Goal: Task Accomplishment & Management: Use online tool/utility

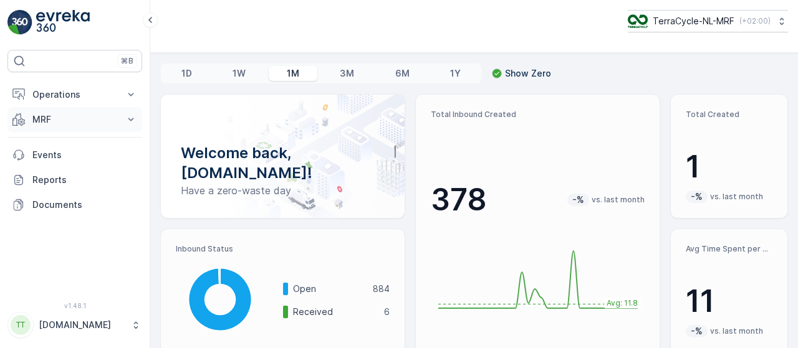
click at [132, 114] on icon at bounding box center [131, 119] width 12 height 12
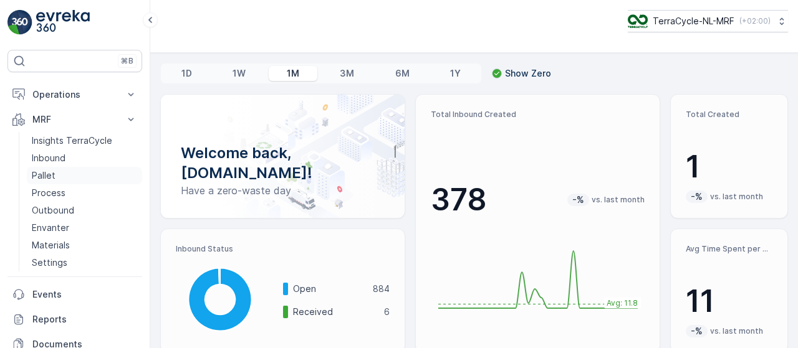
click at [59, 174] on link "Pallet" at bounding box center [84, 175] width 115 height 17
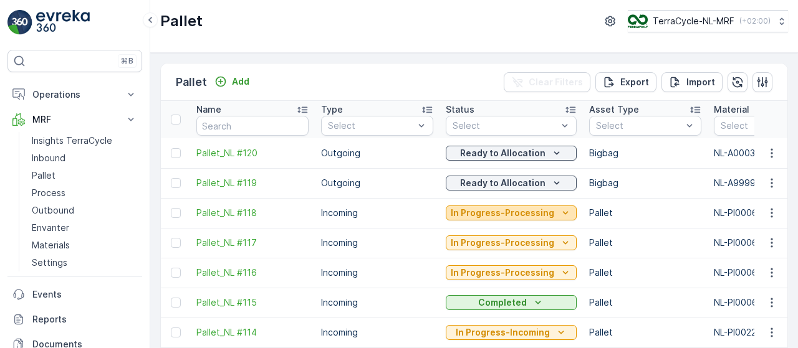
click at [559, 212] on icon "In Progress-Processing" at bounding box center [565, 213] width 12 height 12
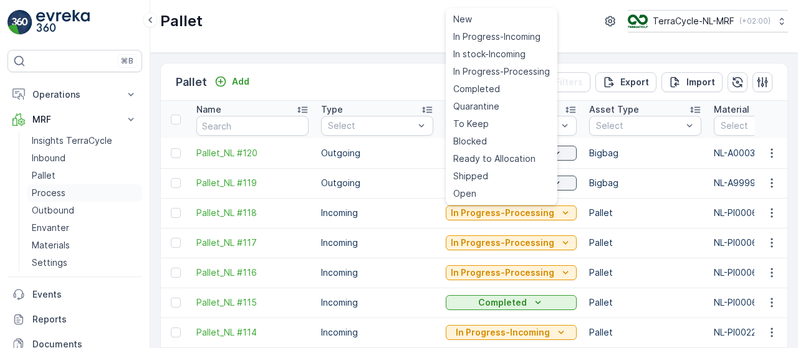
click at [69, 189] on link "Process" at bounding box center [84, 192] width 115 height 17
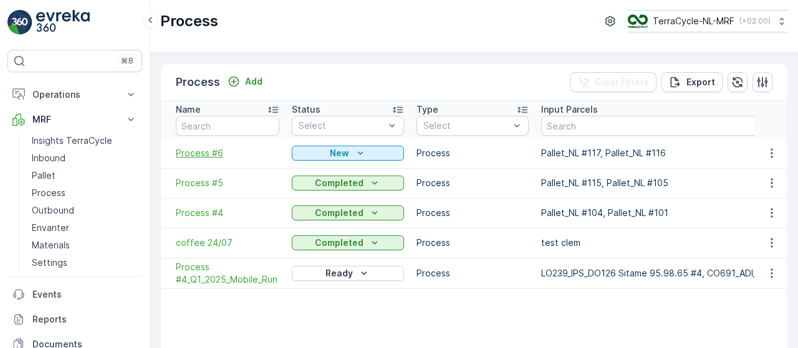
click at [207, 150] on span "Process #6" at bounding box center [227, 153] width 103 height 12
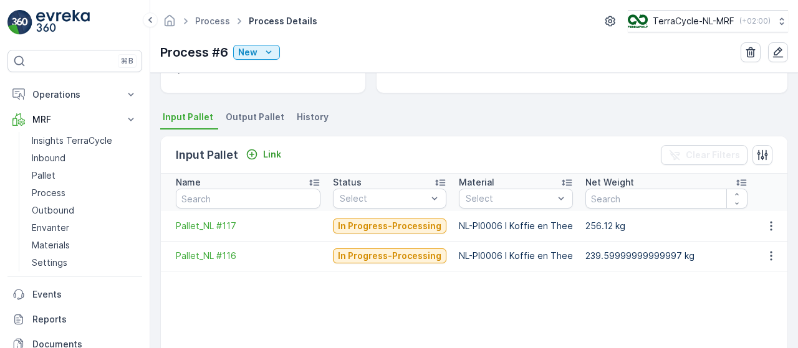
scroll to position [238, 0]
click at [85, 174] on link "Pallet" at bounding box center [84, 175] width 115 height 17
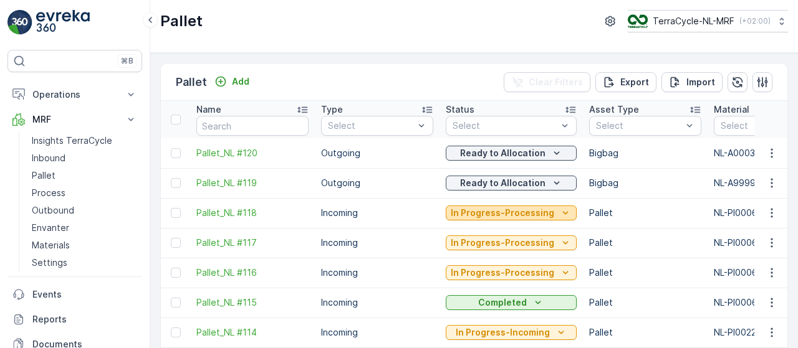
click at [563, 211] on icon "In Progress-Processing" at bounding box center [566, 212] width 6 height 3
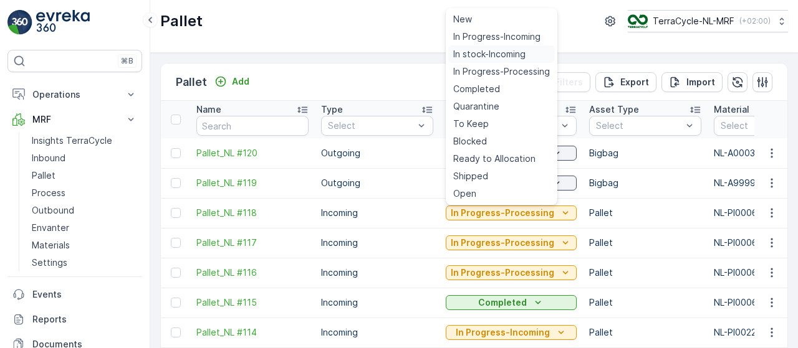
click at [519, 53] on span "In stock-Incoming" at bounding box center [489, 54] width 72 height 12
